Goal: Task Accomplishment & Management: Manage account settings

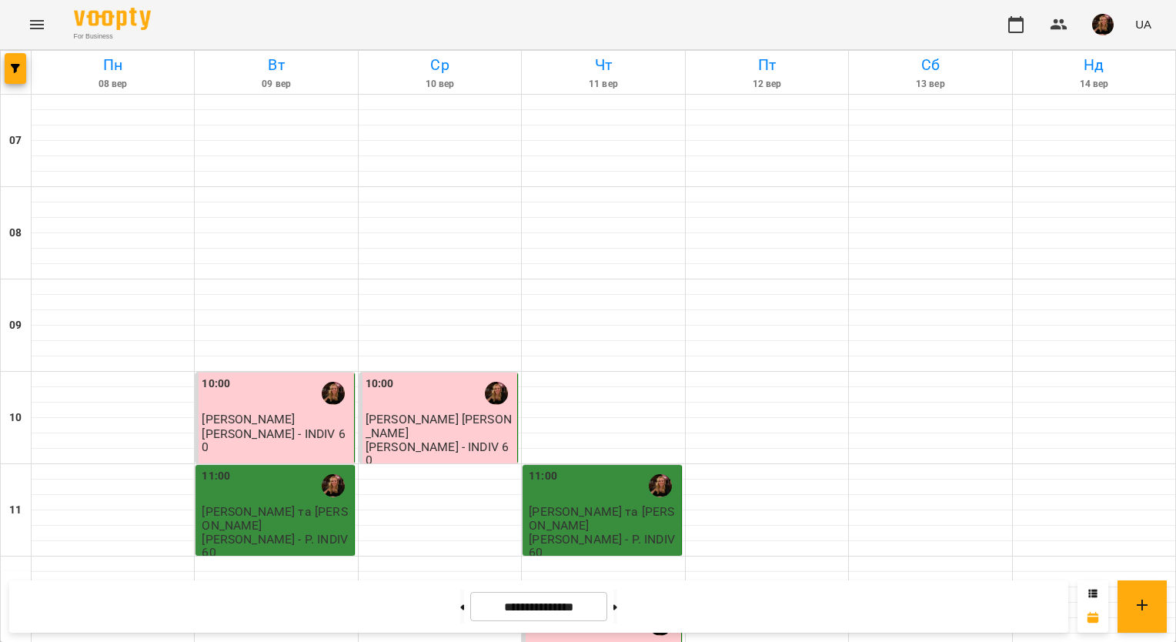
scroll to position [999, 0]
click at [1107, 23] on img "button" at bounding box center [1103, 25] width 22 height 22
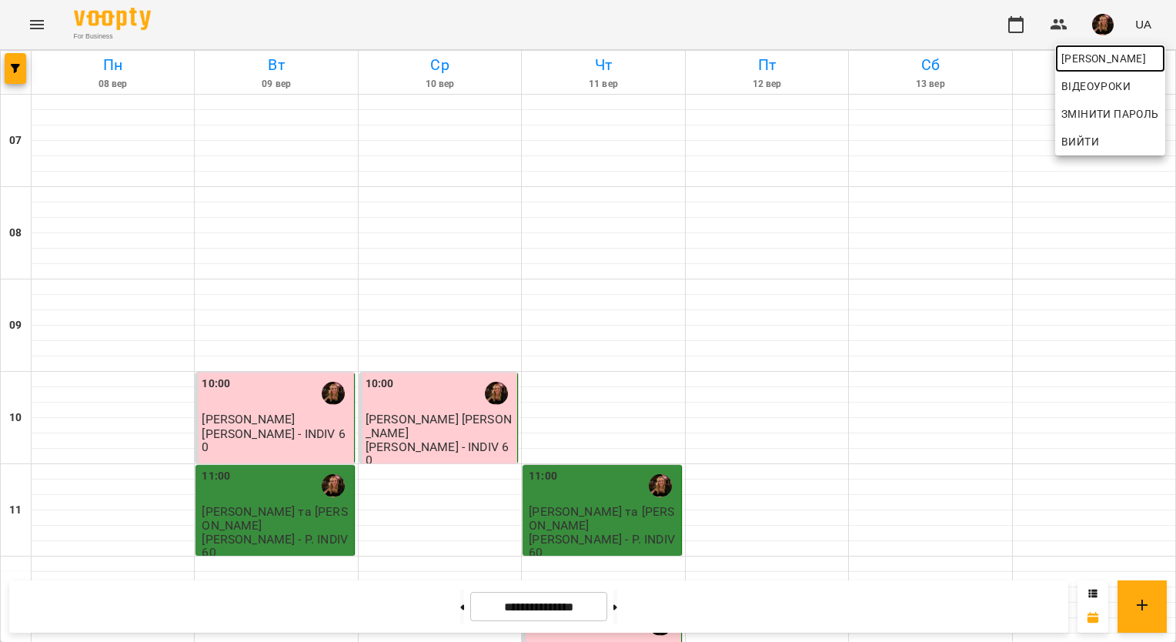
click at [1090, 56] on span "[PERSON_NAME]" at bounding box center [1110, 58] width 98 height 18
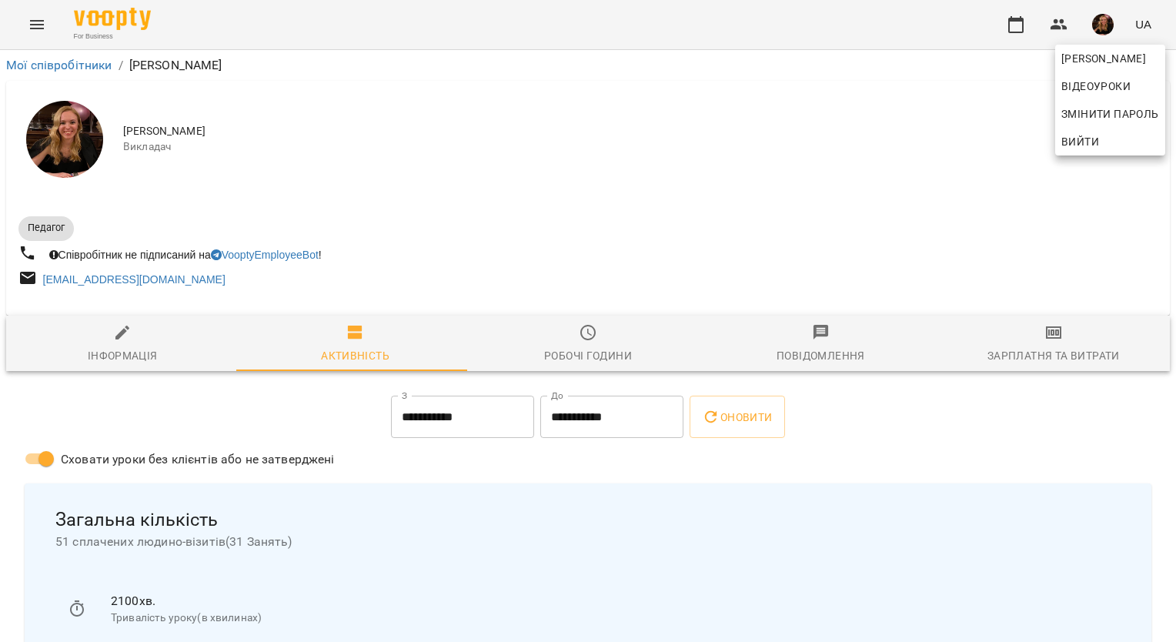
click at [1041, 355] on div at bounding box center [588, 321] width 1176 height 642
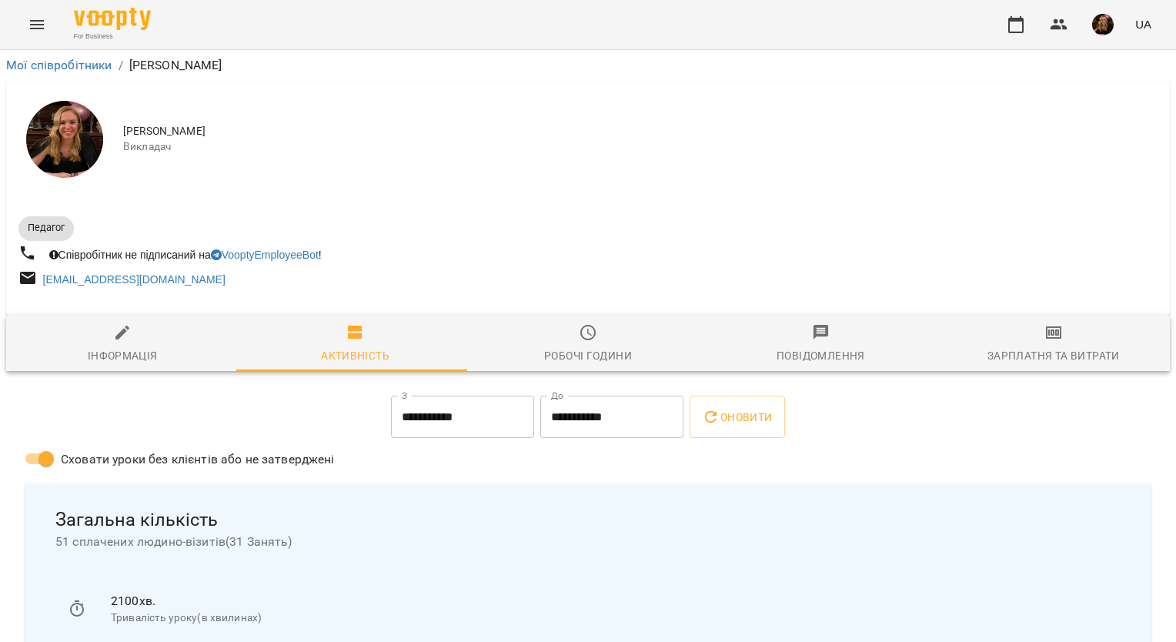
click at [1034, 349] on div "Зарплатня та Витрати" at bounding box center [1054, 355] width 132 height 18
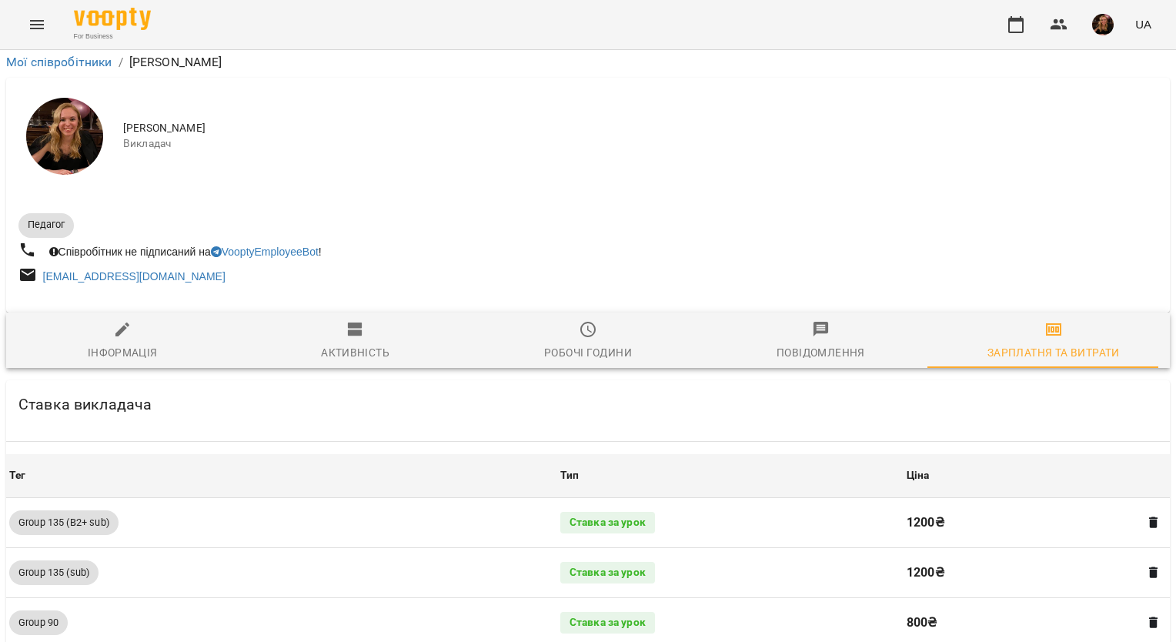
scroll to position [1561, 0]
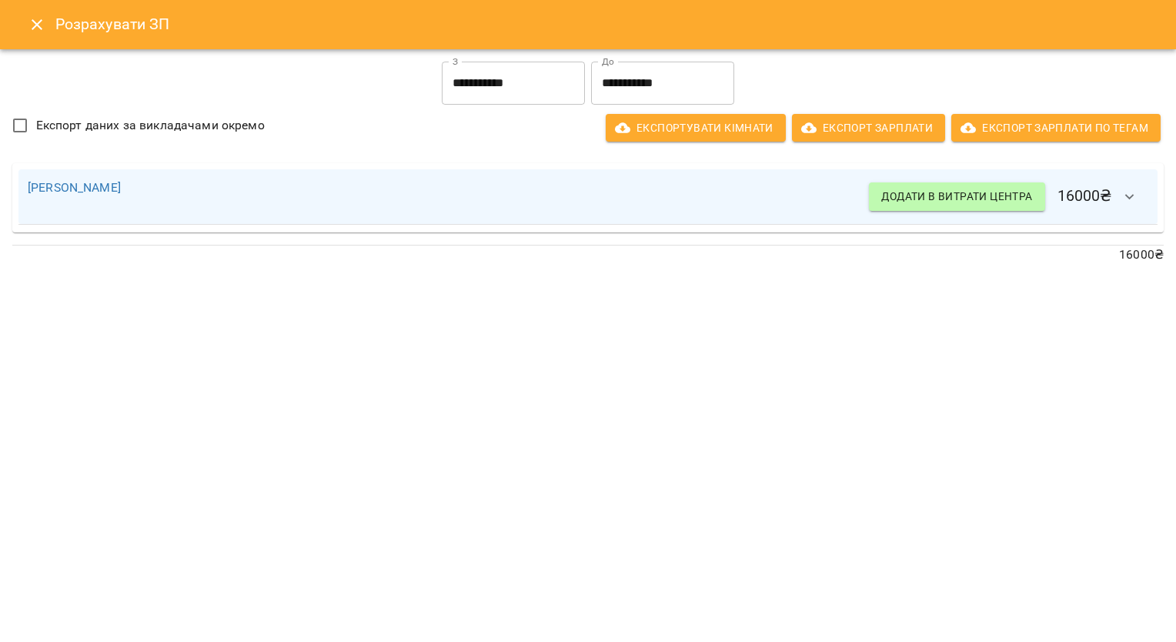
click at [1125, 205] on icon "button" at bounding box center [1130, 197] width 18 height 18
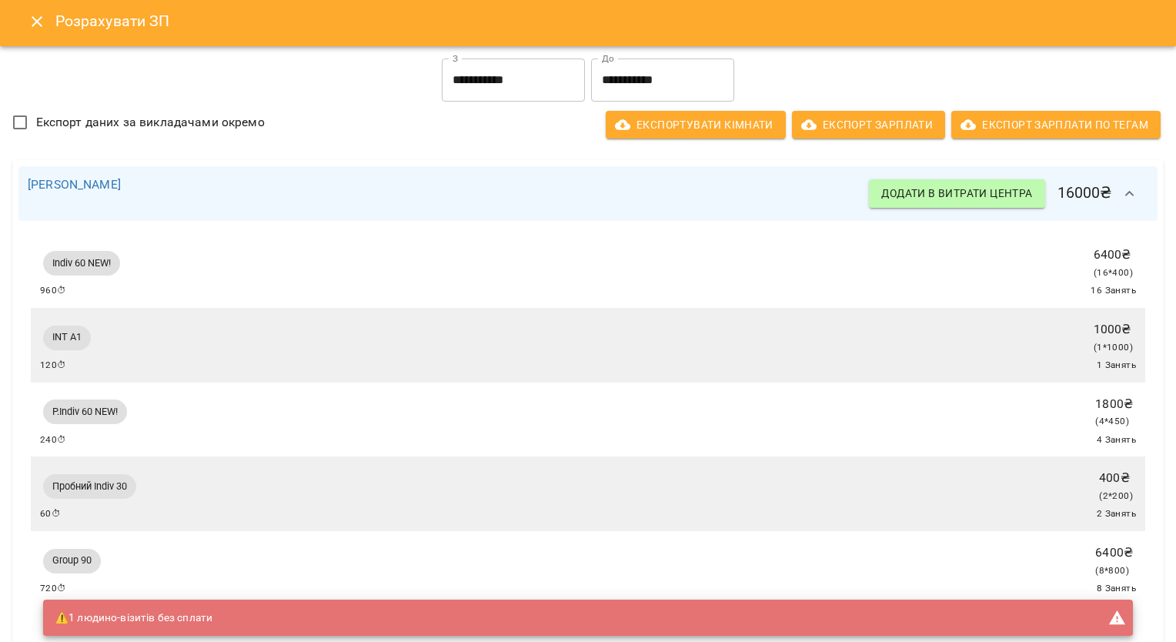
scroll to position [0, 0]
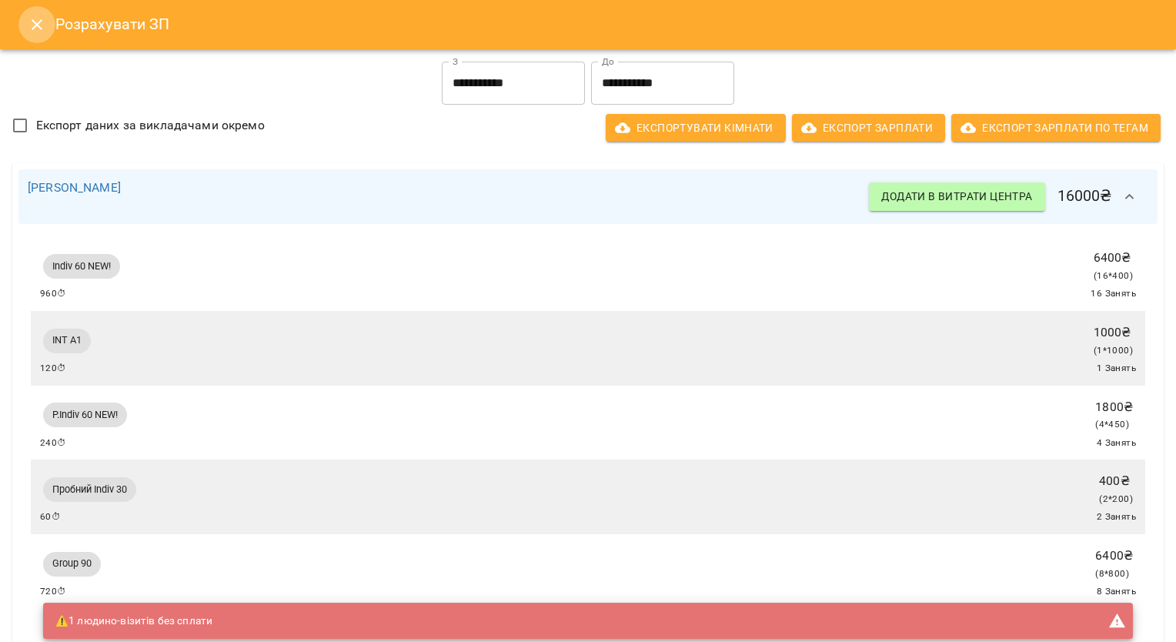
click at [28, 22] on icon "Close" at bounding box center [37, 24] width 18 height 18
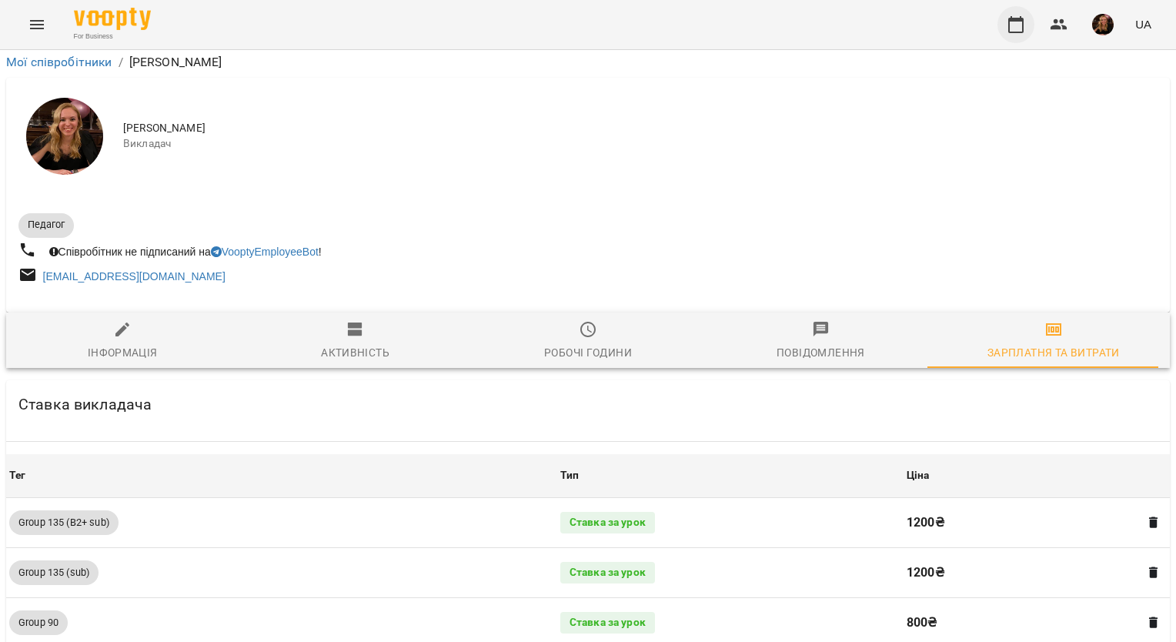
click at [1010, 24] on icon "button" at bounding box center [1015, 24] width 15 height 17
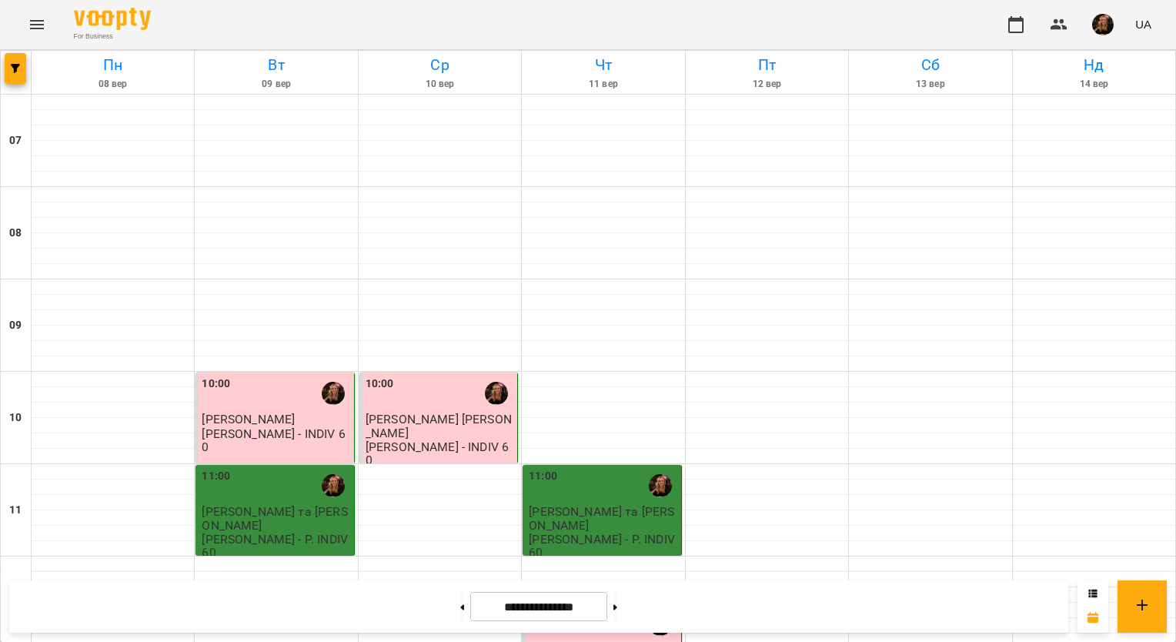
scroll to position [693, 0]
click at [617, 609] on icon at bounding box center [615, 607] width 4 height 6
type input "**********"
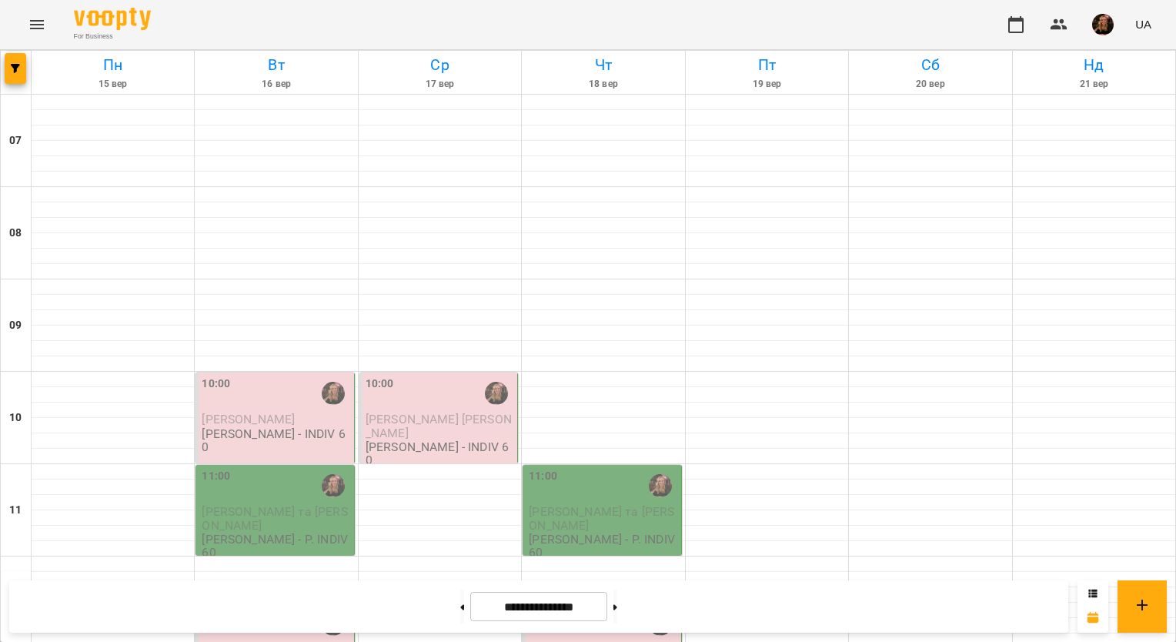
scroll to position [539, 0]
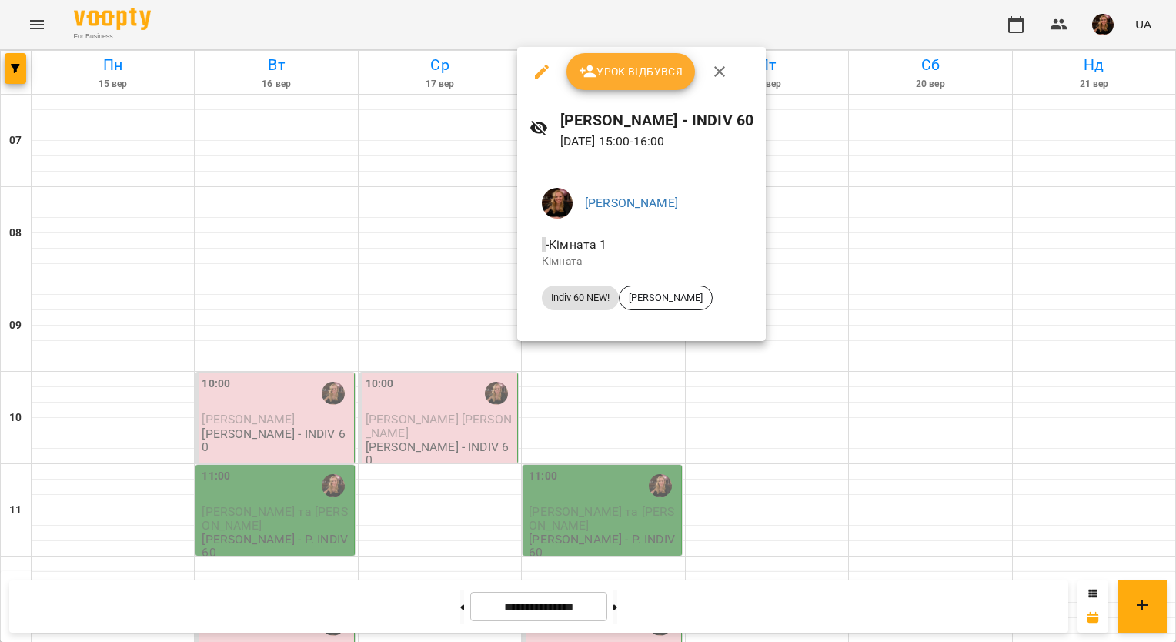
click at [713, 74] on icon "button" at bounding box center [719, 71] width 18 height 18
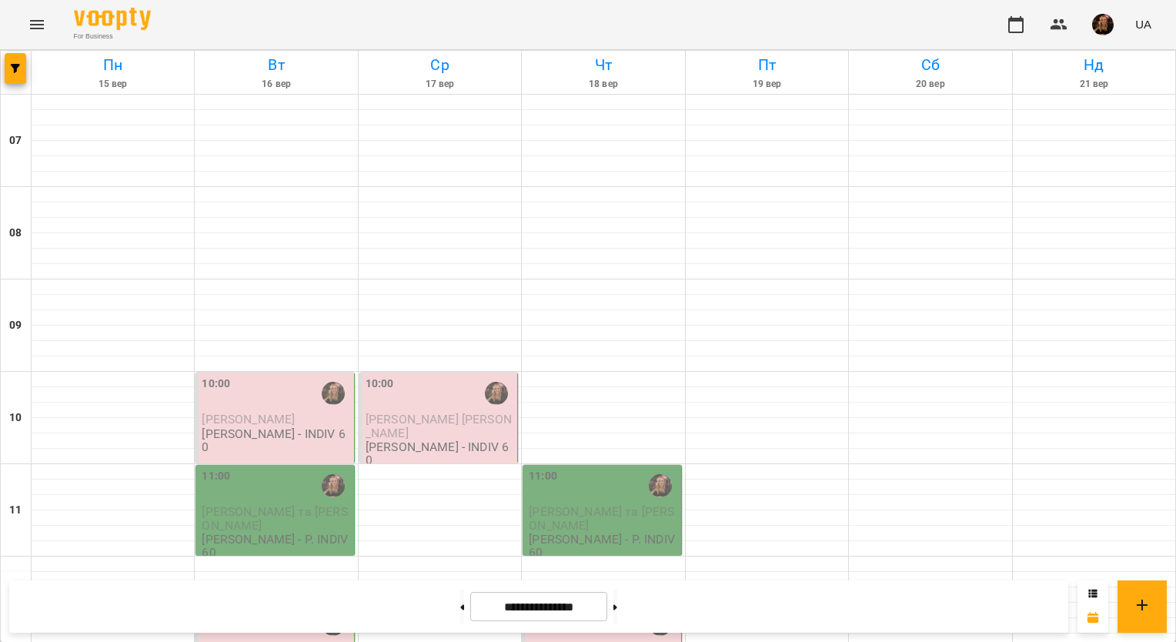
scroll to position [462, 0]
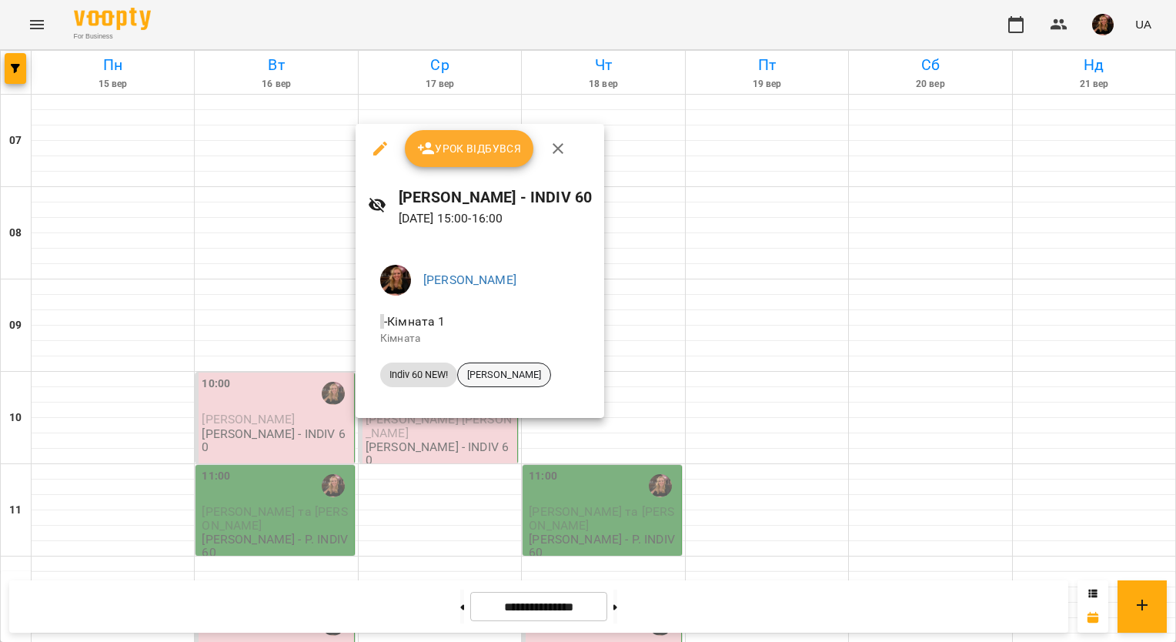
click at [490, 373] on span "[PERSON_NAME]" at bounding box center [504, 375] width 92 height 14
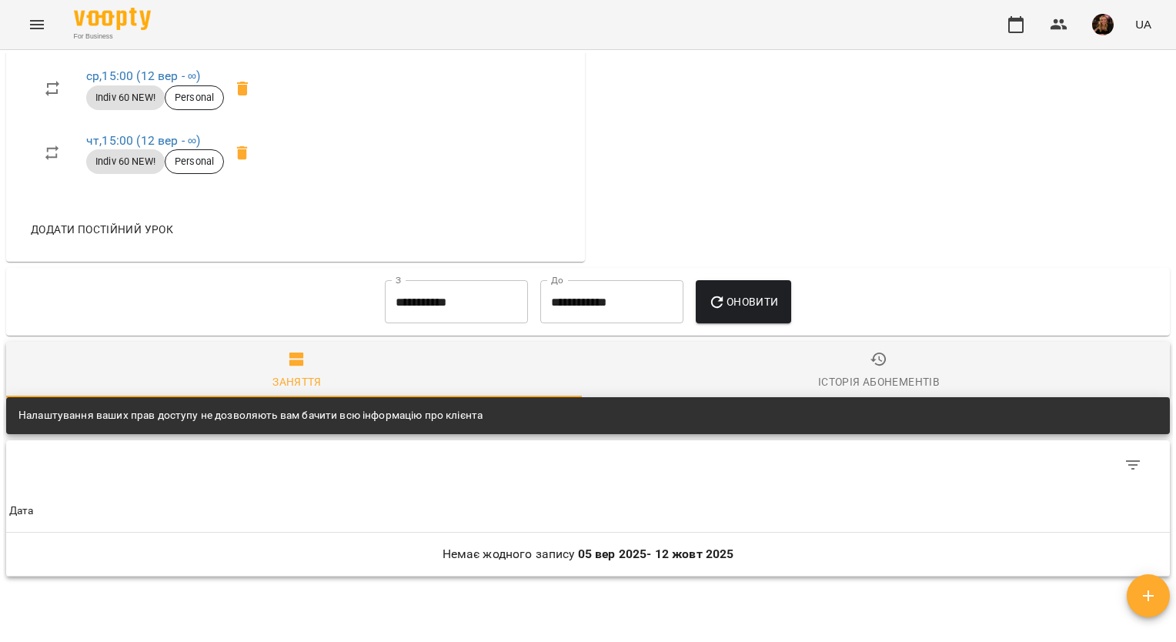
scroll to position [590, 0]
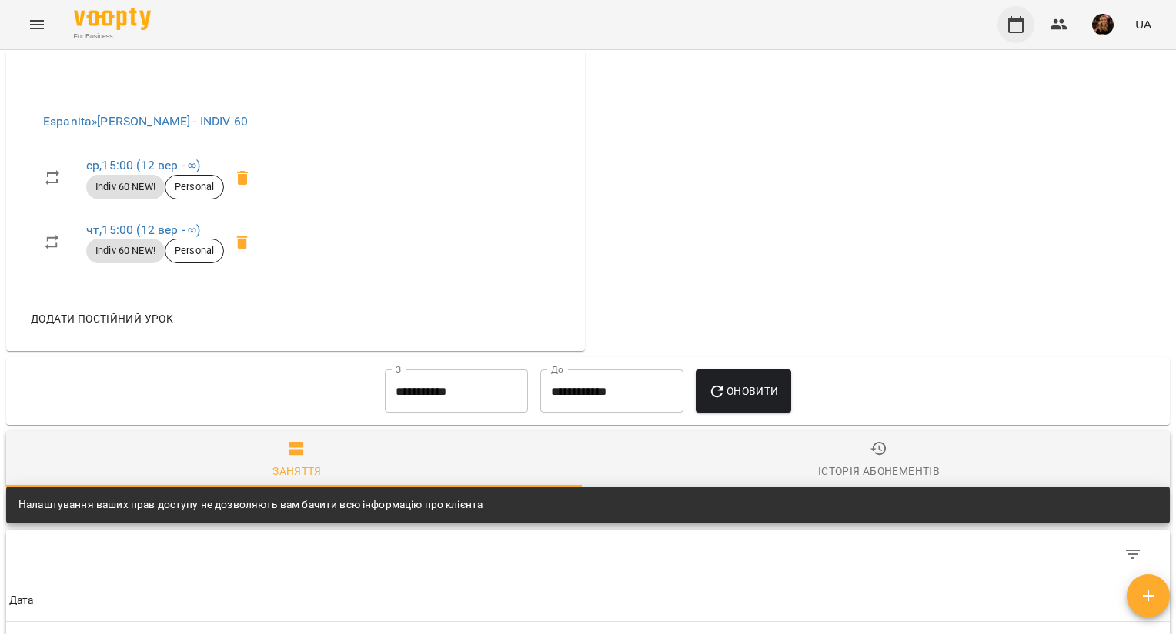
click at [1014, 35] on button "button" at bounding box center [1016, 24] width 37 height 37
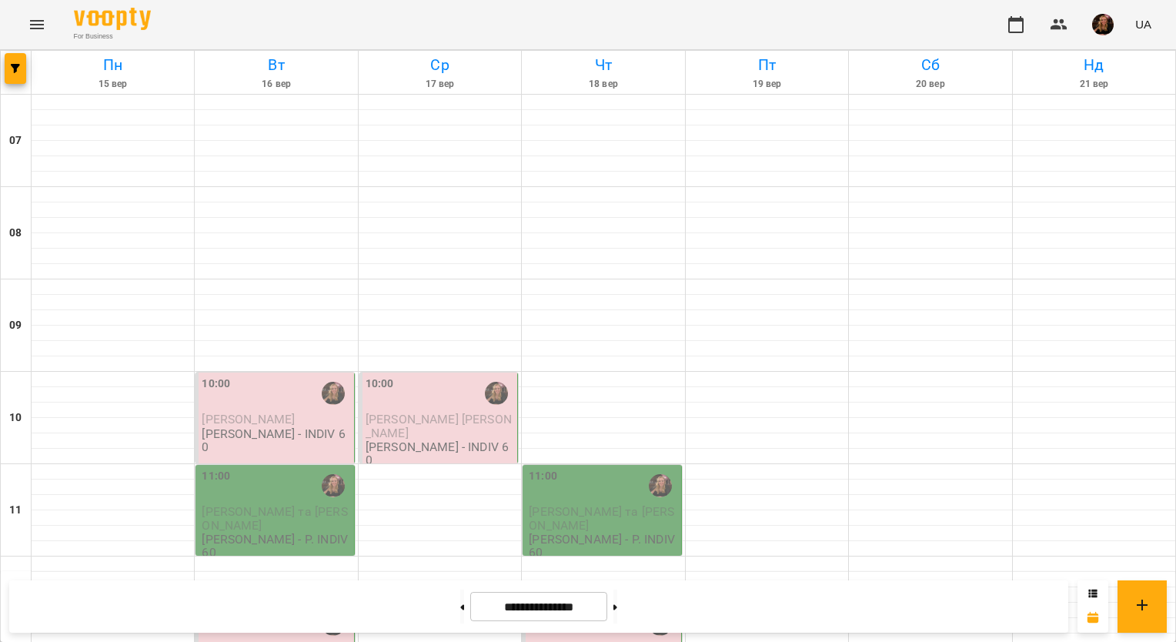
scroll to position [770, 0]
click at [460, 605] on button at bounding box center [462, 607] width 4 height 34
type input "**********"
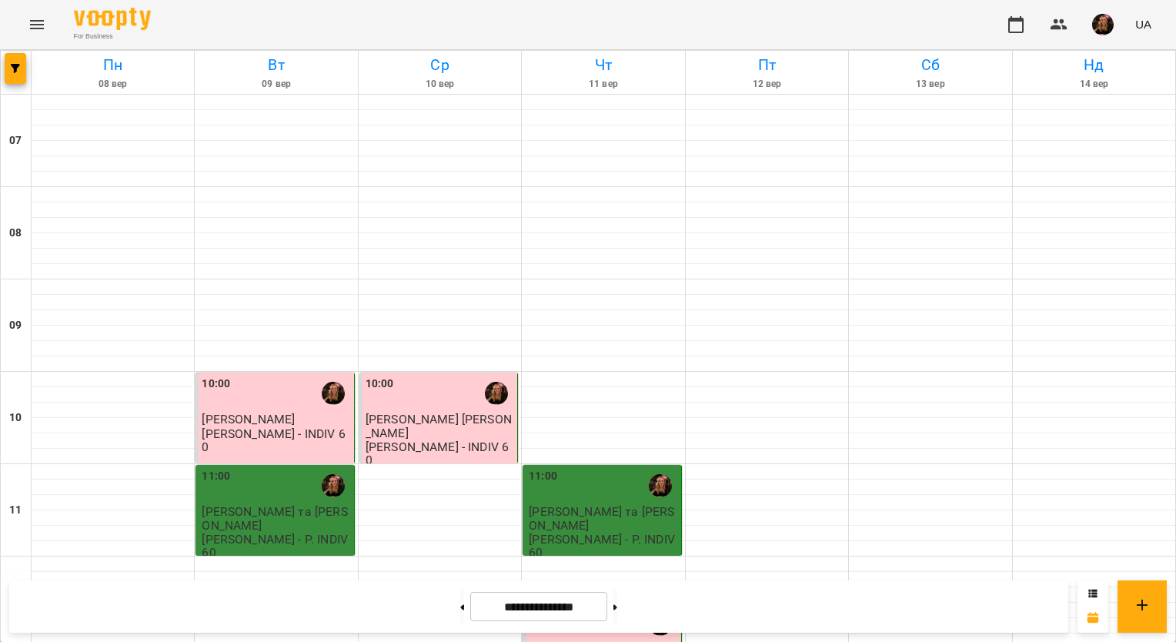
scroll to position [0, 0]
